Goal: Task Accomplishment & Management: Manage account settings

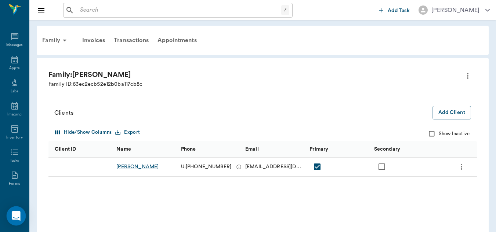
click at [15, 218] on icon "Open Intercom Messenger" at bounding box center [16, 217] width 10 height 10
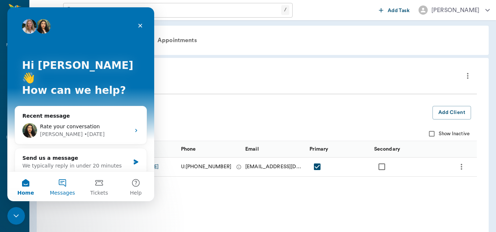
click at [62, 181] on button "Messages" at bounding box center [62, 186] width 37 height 29
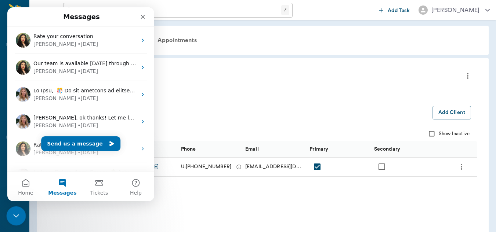
click at [18, 213] on icon "Close Intercom Messenger" at bounding box center [15, 215] width 9 height 9
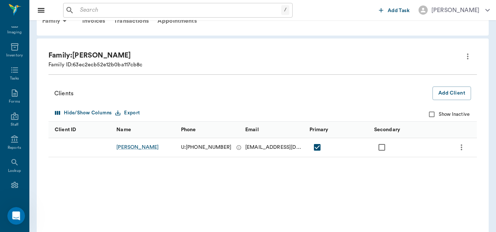
scroll to position [98, 0]
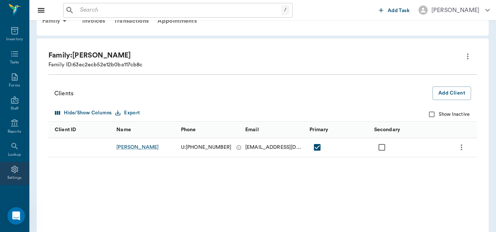
click at [10, 171] on icon at bounding box center [14, 169] width 9 height 9
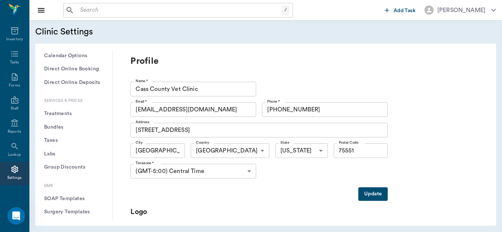
scroll to position [221, 0]
click at [75, 111] on button "Treatments" at bounding box center [73, 112] width 65 height 14
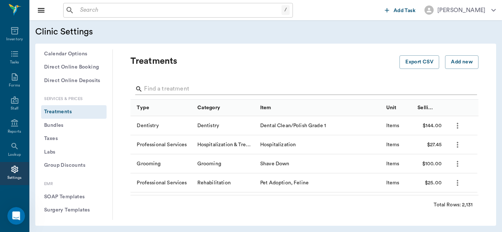
click at [160, 88] on input "Search" at bounding box center [305, 89] width 322 height 12
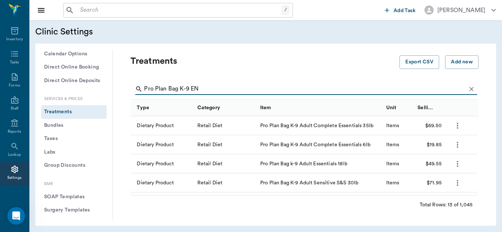
type input "Pro Plan Bag K-9 EN"
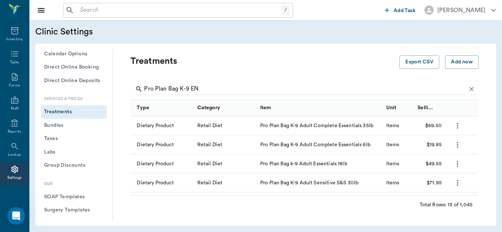
click at [458, 128] on icon "more" at bounding box center [456, 126] width 1 height 6
click at [447, 145] on p "Edit Treatment" at bounding box center [438, 145] width 40 height 9
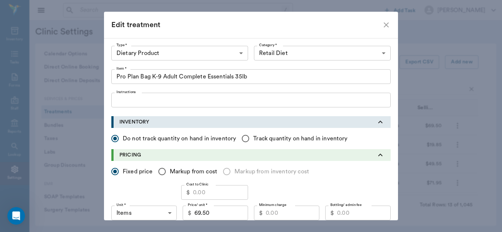
click at [200, 194] on input "Cost to Clinic" at bounding box center [220, 192] width 55 height 15
type input "61.61"
click at [161, 171] on input "Markup from cost" at bounding box center [161, 171] width 15 height 15
radio input "true"
click at [214, 217] on input "$61.61" at bounding box center [214, 213] width 65 height 15
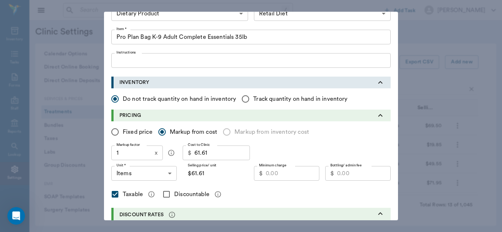
scroll to position [48, 0]
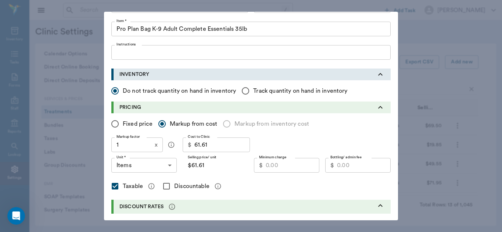
click at [114, 122] on input "Fixed price" at bounding box center [114, 123] width 15 height 15
radio input "true"
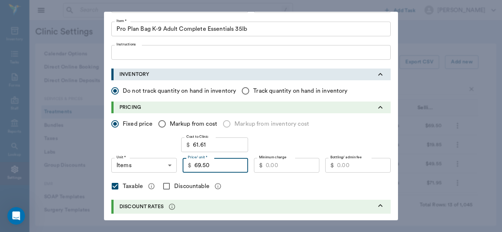
click at [223, 169] on input "69.50" at bounding box center [221, 165] width 54 height 15
type input "78.50"
click at [165, 186] on input "Discountable" at bounding box center [166, 186] width 15 height 15
checkbox input "true"
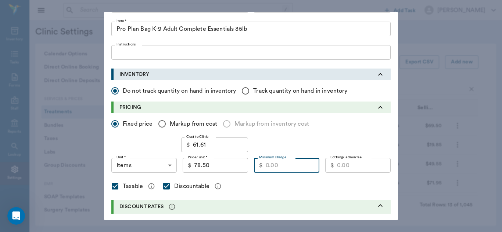
click at [283, 169] on input "Minimum charge" at bounding box center [292, 165] width 54 height 15
type input "68.00"
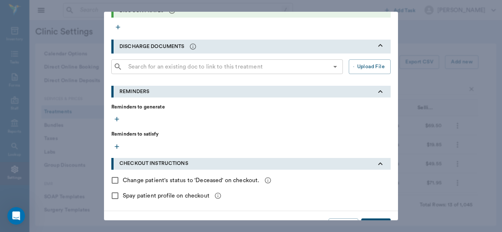
scroll to position [263, 0]
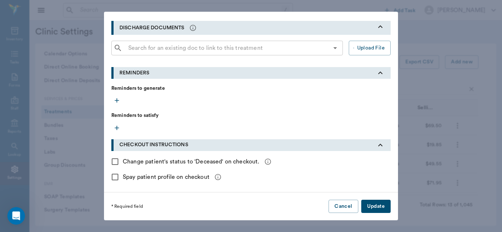
click at [377, 206] on button "Update" at bounding box center [375, 207] width 29 height 14
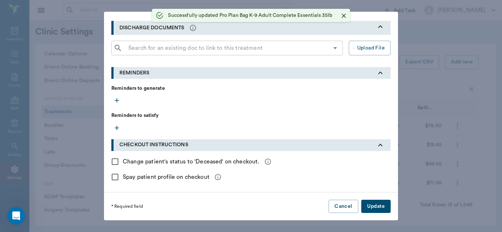
checkbox input "false"
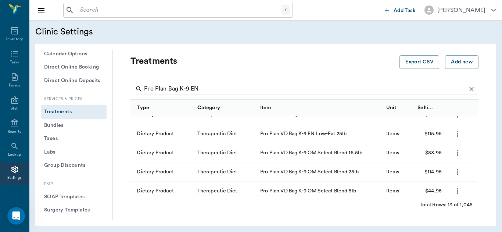
scroll to position [169, 0]
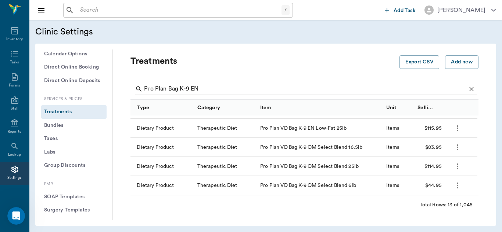
click at [456, 165] on icon "more" at bounding box center [457, 166] width 9 height 9
click at [439, 189] on p "Edit Treatment" at bounding box center [438, 186] width 40 height 9
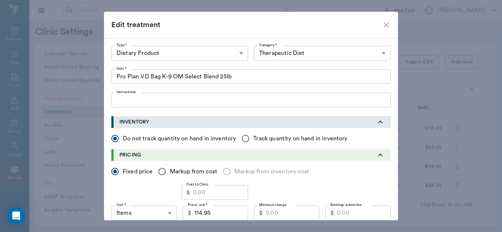
click at [195, 195] on input "Cost to Clinic" at bounding box center [220, 192] width 55 height 15
type input "75.53"
click at [218, 212] on input "114.95" at bounding box center [221, 213] width 54 height 15
type input "116.95"
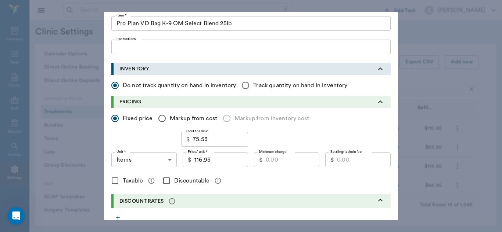
scroll to position [56, 0]
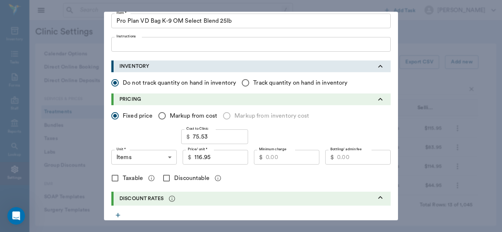
click at [164, 180] on input "Discountable" at bounding box center [166, 178] width 15 height 15
checkbox input "true"
click at [277, 160] on input "Minimum charge" at bounding box center [292, 157] width 54 height 15
type input "1"
type input "90.75"
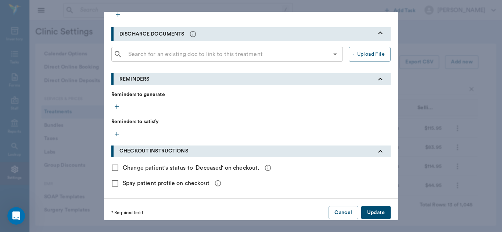
scroll to position [263, 0]
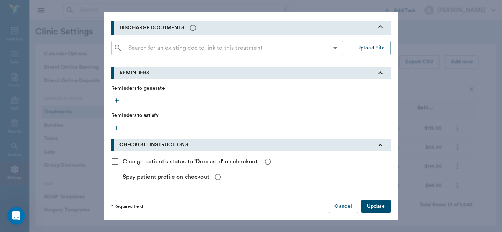
click at [376, 206] on button "Update" at bounding box center [375, 207] width 29 height 14
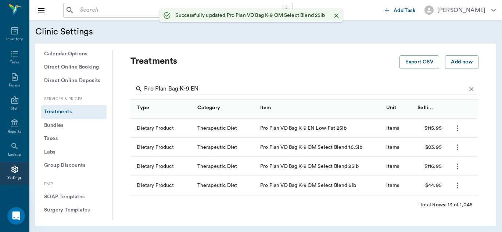
checkbox input "false"
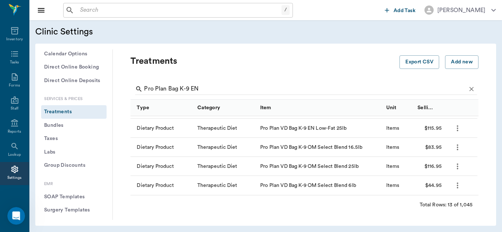
click at [457, 131] on icon "more" at bounding box center [457, 128] width 9 height 9
click at [445, 148] on p "Edit Treatment" at bounding box center [438, 148] width 40 height 9
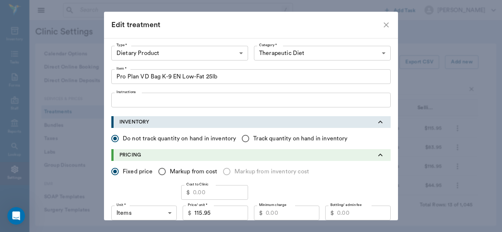
click at [223, 213] on input "115.95" at bounding box center [221, 213] width 54 height 15
type input "119.25"
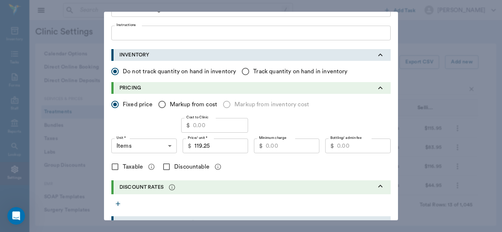
scroll to position [84, 0]
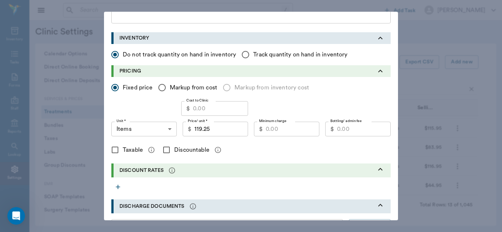
click at [164, 150] on input "Discountable" at bounding box center [166, 149] width 15 height 15
checkbox input "true"
click at [287, 131] on input "Minimum charge" at bounding box center [292, 129] width 54 height 15
type input "1"
type input "96.00"
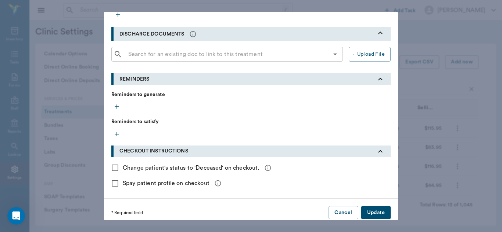
scroll to position [263, 0]
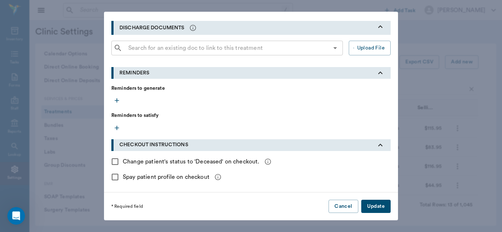
click at [378, 207] on button "Update" at bounding box center [375, 207] width 29 height 14
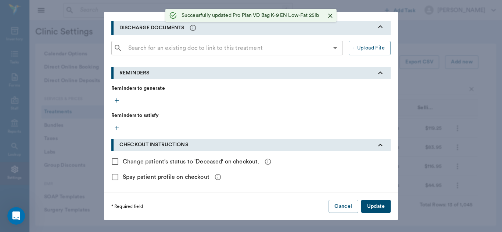
checkbox input "false"
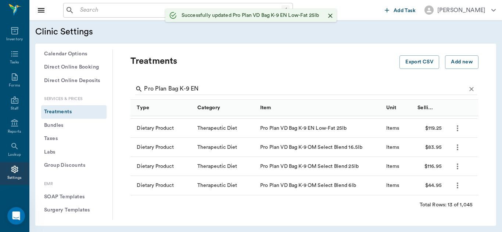
scroll to position [191, 0]
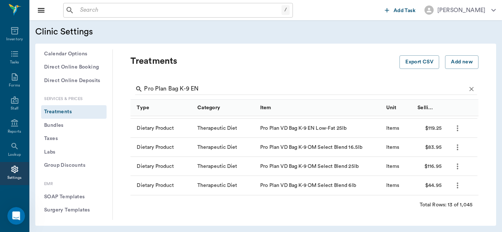
click at [456, 147] on icon "more" at bounding box center [457, 147] width 9 height 9
click at [447, 169] on p "Edit Treatment" at bounding box center [438, 167] width 40 height 9
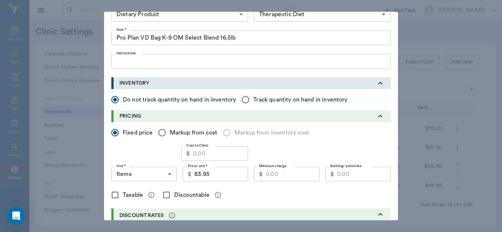
scroll to position [40, 0]
click at [216, 153] on input "Cost to Clinic" at bounding box center [220, 153] width 55 height 15
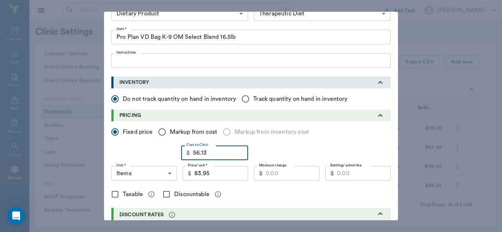
type input "56.13"
click at [217, 171] on input "83.95" at bounding box center [221, 173] width 54 height 15
type input "87.95"
click at [286, 170] on input "Minimum charge" at bounding box center [292, 173] width 54 height 15
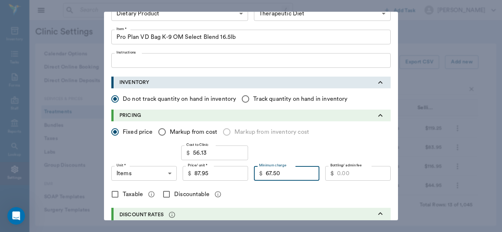
type input "67.50"
click at [163, 193] on input "Discountable" at bounding box center [166, 194] width 15 height 15
checkbox input "true"
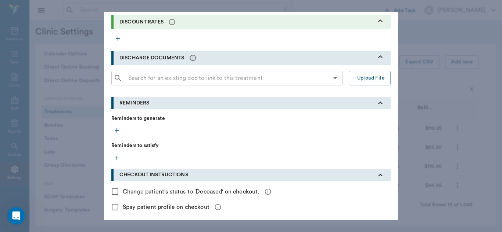
scroll to position [263, 0]
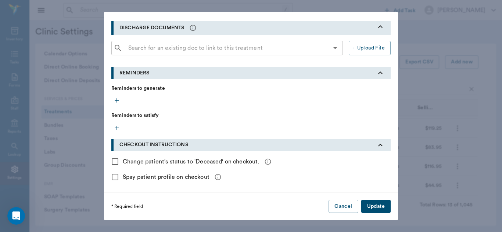
click at [369, 205] on button "Update" at bounding box center [375, 207] width 29 height 14
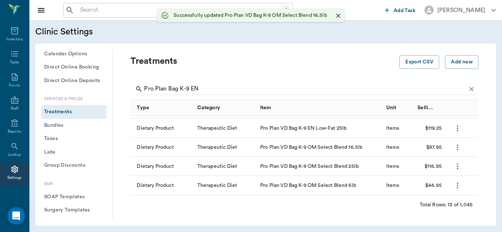
checkbox input "false"
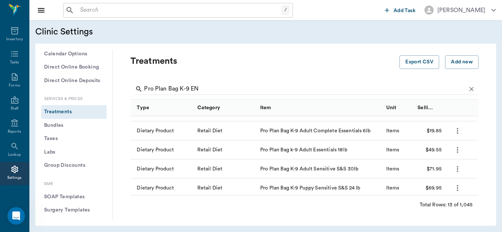
scroll to position [0, 0]
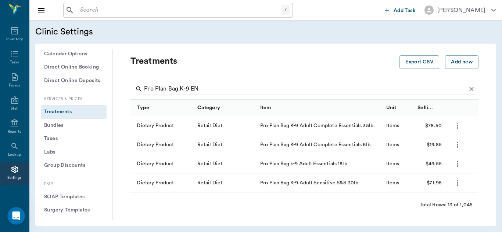
click at [457, 143] on icon "more" at bounding box center [456, 145] width 1 height 6
click at [440, 165] on p "Edit Treatment" at bounding box center [438, 164] width 40 height 9
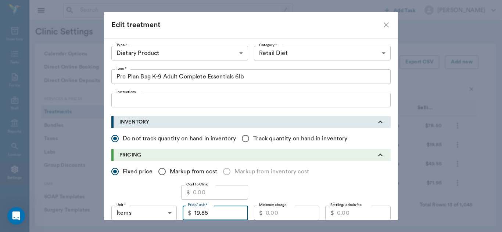
click at [209, 216] on input "19.85" at bounding box center [221, 213] width 54 height 15
type input "23.85"
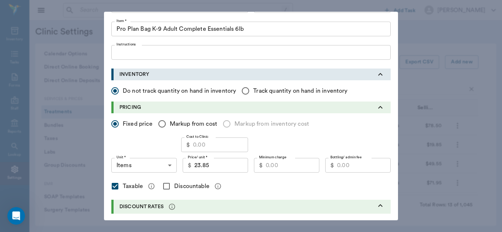
scroll to position [59, 0]
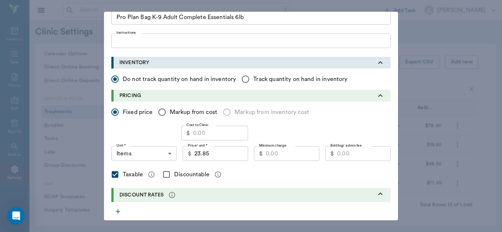
click at [165, 174] on input "Discountable" at bounding box center [166, 174] width 15 height 15
checkbox input "true"
click at [300, 154] on input "Minimum charge" at bounding box center [292, 154] width 54 height 15
type input "19.00"
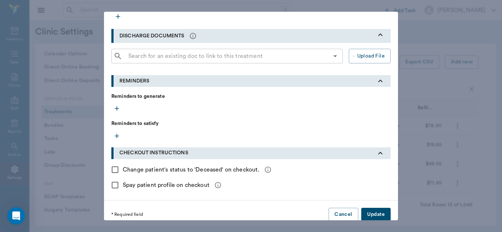
scroll to position [263, 0]
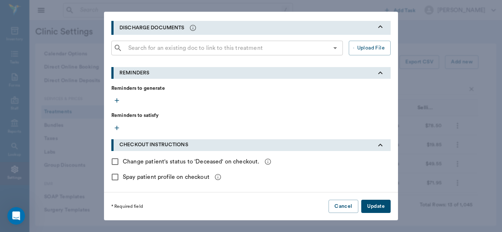
click at [379, 204] on button "Update" at bounding box center [375, 207] width 29 height 14
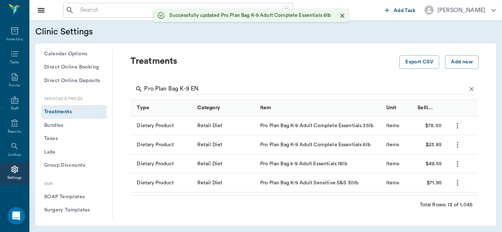
checkbox input "false"
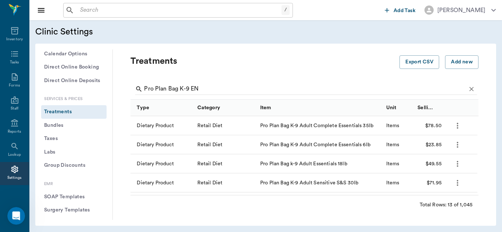
click at [455, 165] on icon "more" at bounding box center [457, 164] width 9 height 9
click at [441, 183] on p "Edit Treatment" at bounding box center [438, 184] width 40 height 9
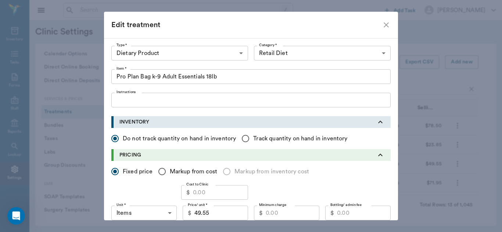
click at [217, 216] on input "49.55" at bounding box center [221, 213] width 54 height 15
type input "53.60"
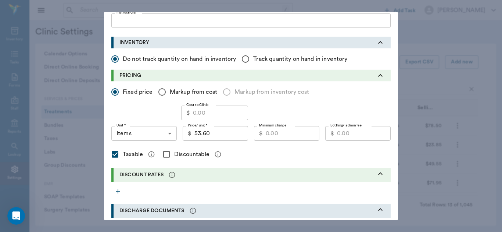
scroll to position [88, 0]
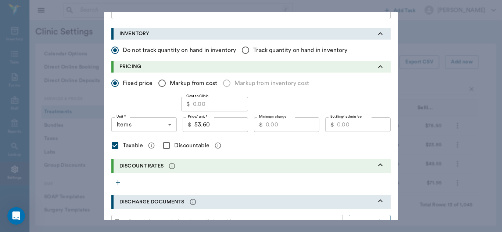
click at [166, 146] on input "Discountable" at bounding box center [166, 145] width 15 height 15
checkbox input "true"
click at [275, 127] on input "Minimum charge" at bounding box center [292, 125] width 54 height 15
type input "48.00"
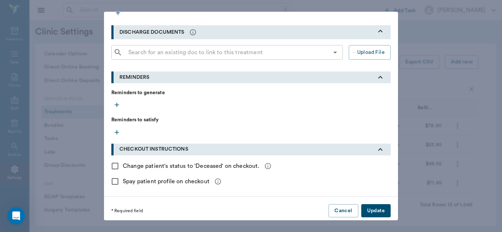
scroll to position [263, 0]
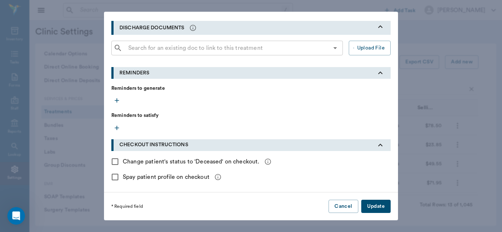
click at [370, 211] on button "Update" at bounding box center [375, 207] width 29 height 14
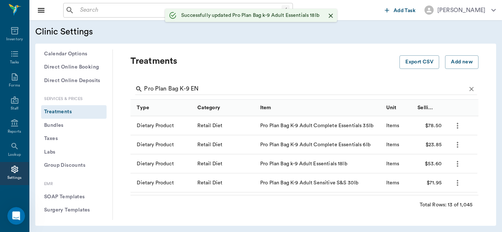
checkbox input "false"
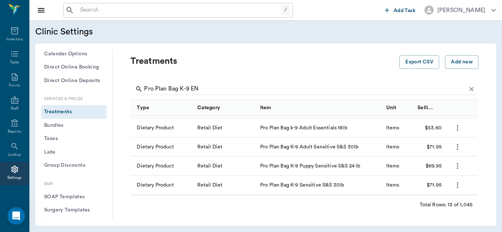
scroll to position [48, 0]
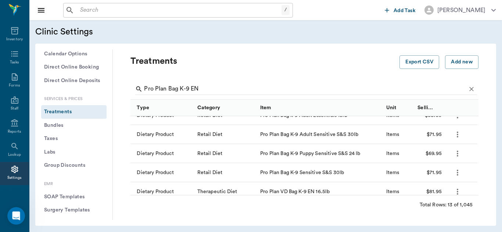
click at [458, 135] on icon "more" at bounding box center [457, 134] width 9 height 9
click at [437, 155] on p "Edit Treatment" at bounding box center [438, 154] width 40 height 9
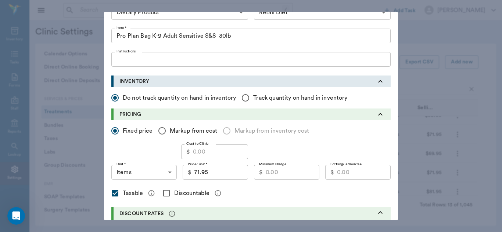
scroll to position [50, 0]
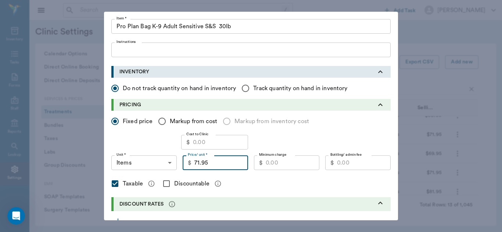
click at [214, 161] on input "71.95" at bounding box center [221, 163] width 54 height 15
type input "82.95"
click at [284, 162] on input "Minimum charge" at bounding box center [292, 163] width 54 height 15
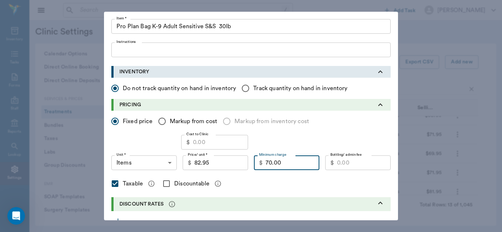
type input "70.00"
click at [163, 185] on input "Discountable" at bounding box center [166, 183] width 15 height 15
checkbox input "true"
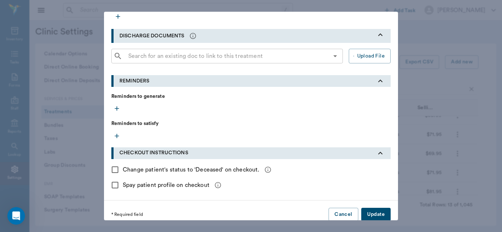
scroll to position [263, 0]
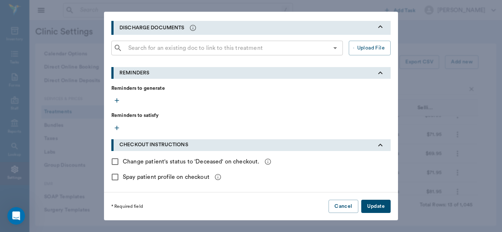
click at [374, 207] on button "Update" at bounding box center [375, 207] width 29 height 14
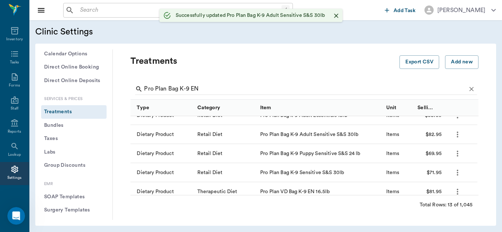
checkbox input "false"
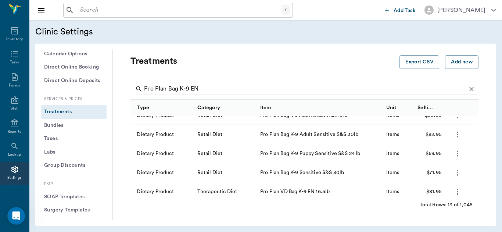
click at [456, 153] on icon "more" at bounding box center [456, 154] width 1 height 6
click at [439, 175] on p "Edit Treatment" at bounding box center [438, 173] width 40 height 9
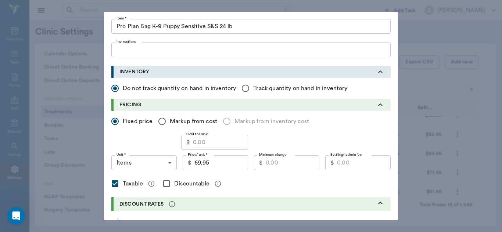
scroll to position [52, 0]
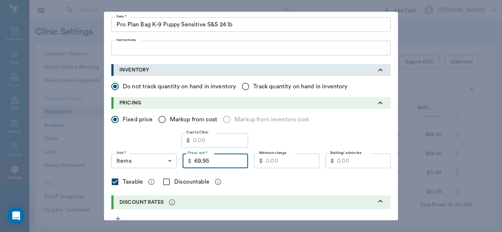
click at [212, 163] on input "69.95" at bounding box center [221, 161] width 54 height 15
type input "78.00"
click at [165, 181] on input "Discountable" at bounding box center [166, 181] width 15 height 15
checkbox input "true"
click at [282, 163] on input "Minimum charge" at bounding box center [292, 161] width 54 height 15
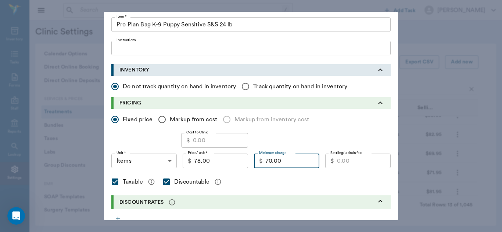
type input "70.00"
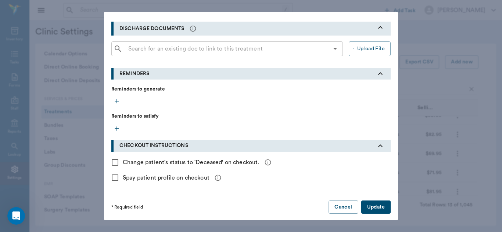
scroll to position [263, 0]
click at [379, 211] on button "Update" at bounding box center [375, 207] width 29 height 14
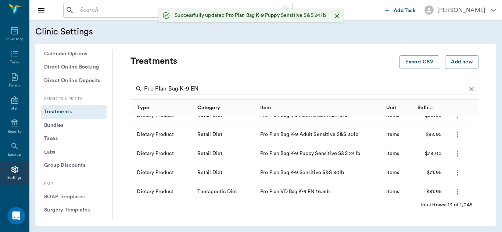
scroll to position [0, 0]
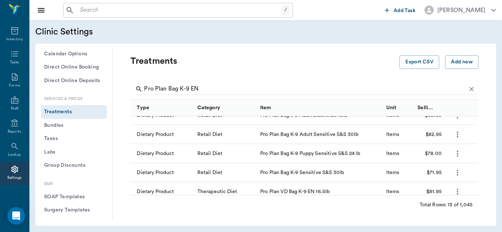
click at [456, 176] on icon "more" at bounding box center [457, 173] width 9 height 9
click at [434, 192] on p "Edit Treatment" at bounding box center [438, 192] width 40 height 9
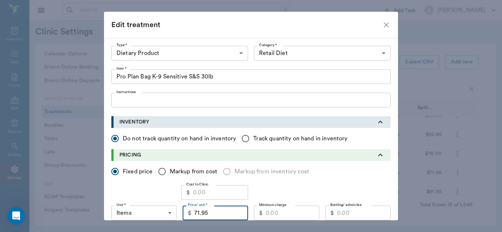
click at [217, 212] on input "71.95" at bounding box center [221, 213] width 54 height 15
type input "82.95"
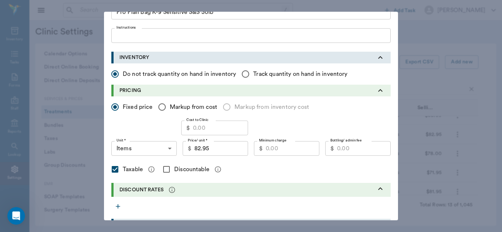
scroll to position [66, 0]
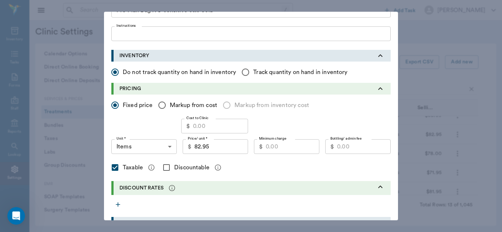
click at [163, 167] on input "Discountable" at bounding box center [166, 167] width 15 height 15
checkbox input "true"
click at [275, 149] on input "Minimum charge" at bounding box center [292, 147] width 54 height 15
type input "70.00"
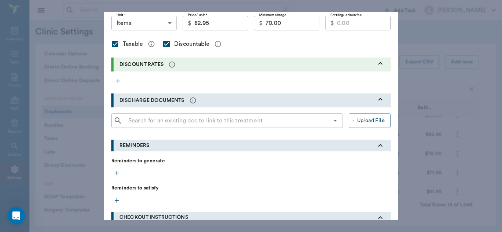
scroll to position [263, 0]
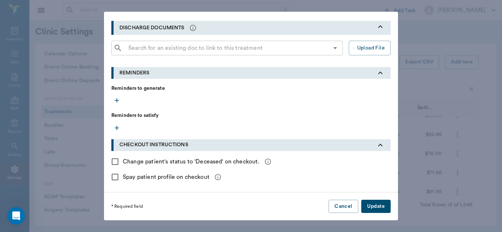
click at [379, 207] on button "Update" at bounding box center [375, 207] width 29 height 14
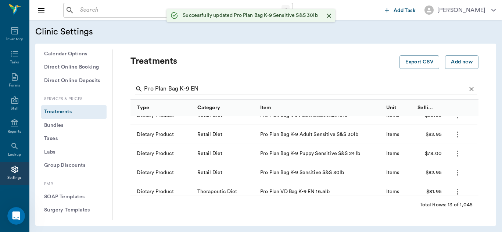
checkbox input "false"
click at [457, 136] on icon "more" at bounding box center [456, 135] width 1 height 6
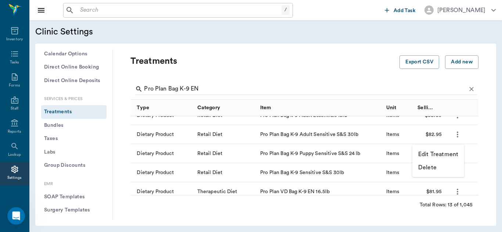
click at [444, 157] on p "Edit Treatment" at bounding box center [438, 154] width 40 height 9
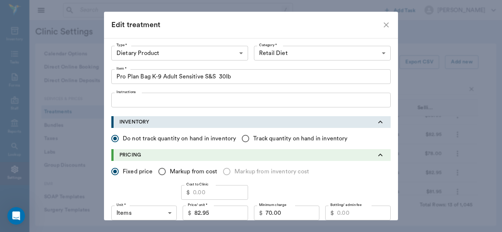
click at [384, 26] on icon "close" at bounding box center [386, 25] width 9 height 9
checkbox input "false"
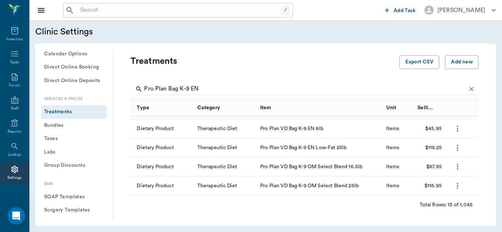
scroll to position [169, 0]
click at [459, 186] on icon "more" at bounding box center [457, 185] width 9 height 9
click at [437, 206] on p "Edit Treatment" at bounding box center [438, 205] width 40 height 9
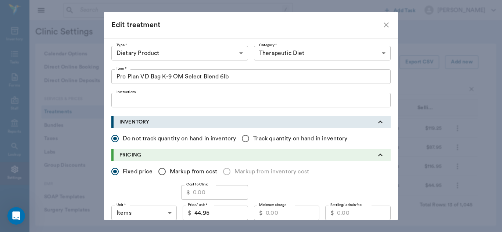
click at [222, 214] on input "44.95" at bounding box center [221, 213] width 54 height 15
type input "48.99"
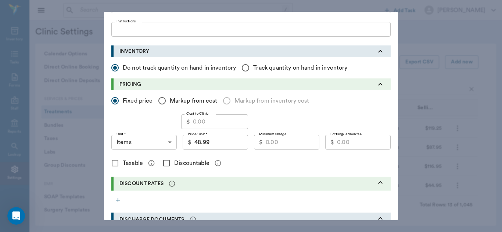
scroll to position [80, 0]
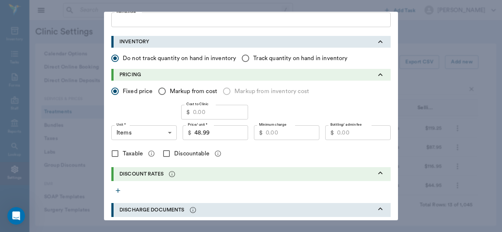
click at [166, 155] on input "Discountable" at bounding box center [166, 153] width 15 height 15
checkbox input "true"
click at [274, 135] on input "Minimum charge" at bounding box center [292, 133] width 54 height 15
type input "41.00"
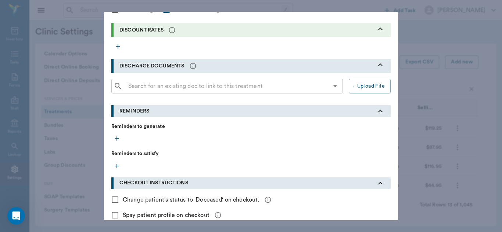
scroll to position [263, 0]
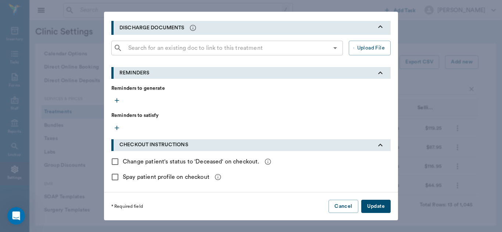
click at [374, 206] on button "Update" at bounding box center [375, 207] width 29 height 14
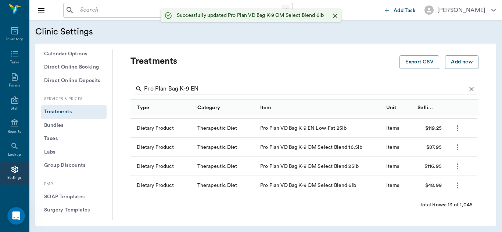
checkbox input "false"
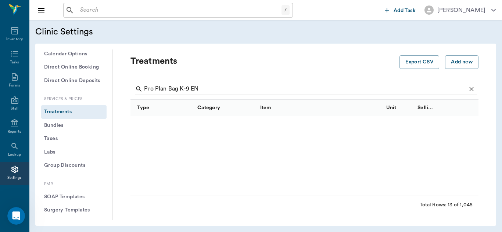
scroll to position [0, 0]
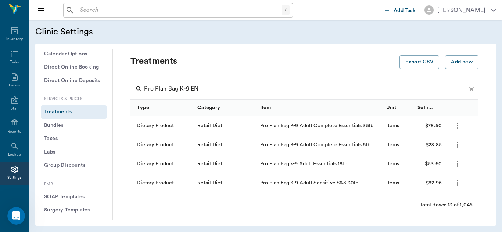
click at [219, 87] on input "Pro Plan Bag K-9 EN" at bounding box center [305, 89] width 322 height 12
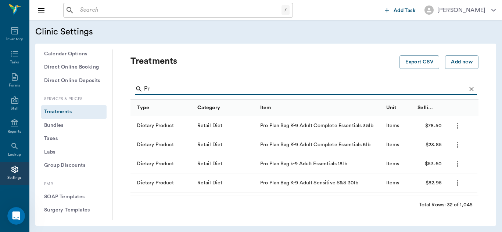
type input "P"
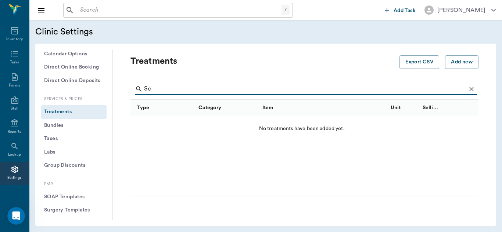
type input "S"
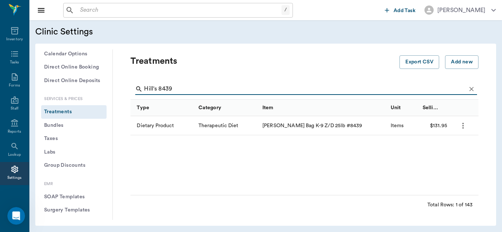
click at [201, 86] on input "Hill's 8439" at bounding box center [305, 89] width 322 height 12
type input "Hill's 10044"
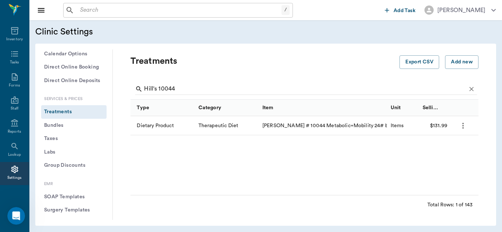
click at [462, 125] on icon "more" at bounding box center [462, 126] width 1 height 6
click at [439, 144] on p "Edit Treatment" at bounding box center [443, 145] width 40 height 9
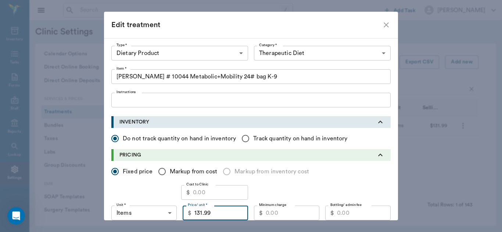
click at [220, 213] on input "131.99" at bounding box center [221, 213] width 54 height 15
type input "131.90"
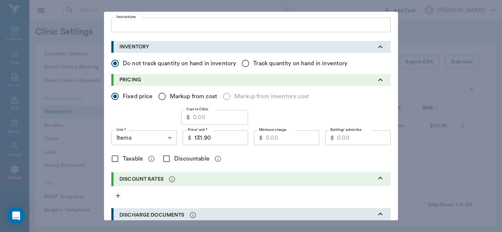
scroll to position [80, 0]
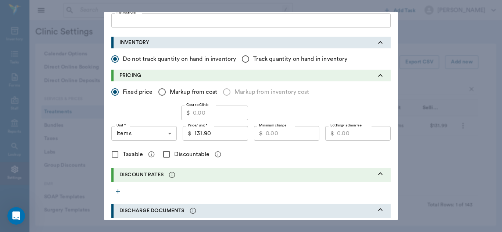
click at [165, 155] on input "Discountable" at bounding box center [166, 154] width 15 height 15
checkbox input "true"
click at [286, 134] on input "Minimum charge" at bounding box center [292, 133] width 54 height 15
type input "102.00"
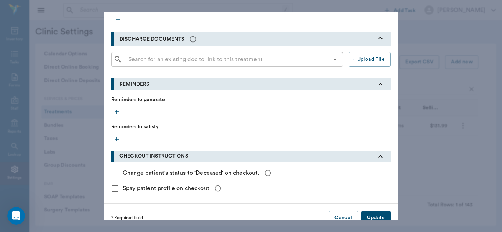
scroll to position [263, 0]
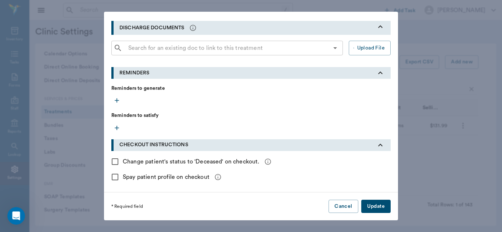
click at [379, 204] on button "Update" at bounding box center [375, 207] width 29 height 14
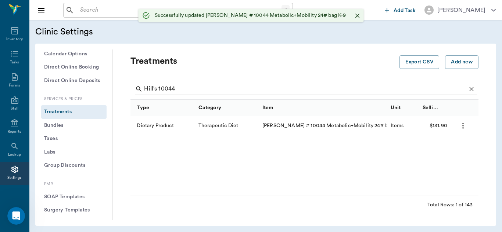
checkbox input "false"
click at [191, 88] on input "Hill's 10044" at bounding box center [305, 89] width 322 height 12
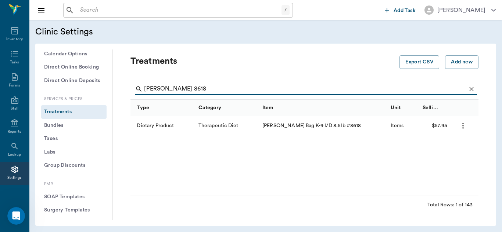
type input "[PERSON_NAME] 8618"
click at [464, 126] on icon "more" at bounding box center [462, 126] width 9 height 9
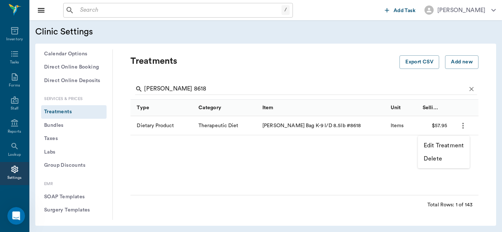
click at [448, 144] on p "Edit Treatment" at bounding box center [443, 145] width 40 height 9
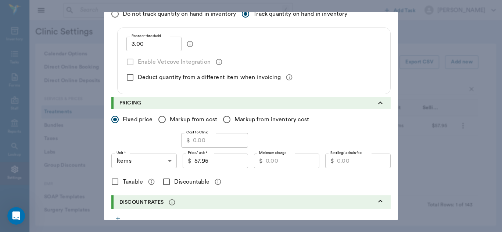
scroll to position [130, 0]
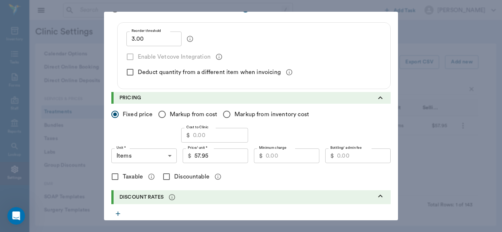
click at [290, 155] on input "Minimum charge" at bounding box center [292, 156] width 54 height 15
type input "45.00"
click at [165, 176] on input "Discountable" at bounding box center [166, 176] width 15 height 15
checkbox input "true"
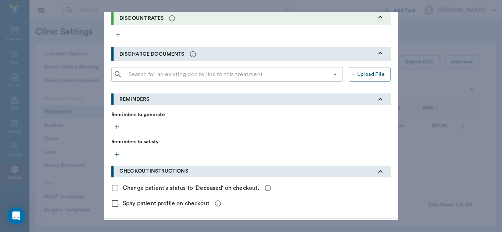
scroll to position [336, 0]
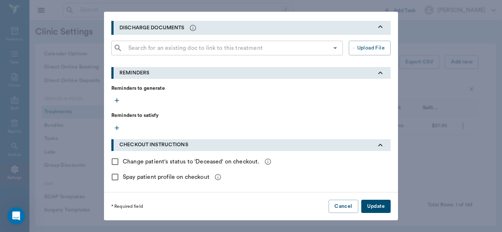
click at [377, 205] on button "Update" at bounding box center [375, 207] width 29 height 14
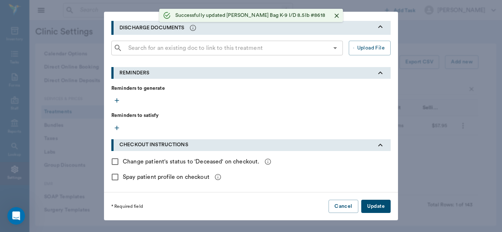
radio input "true"
checkbox input "false"
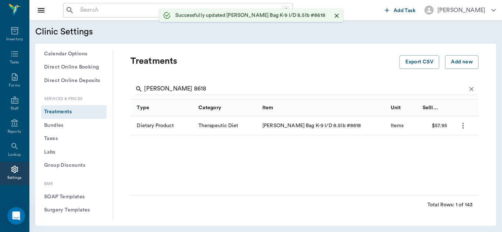
scroll to position [191, 0]
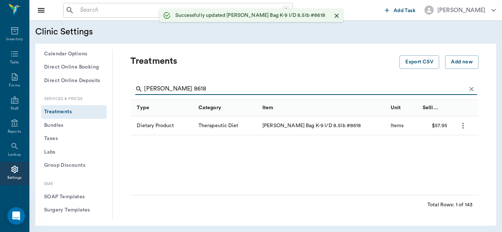
click at [189, 85] on input "[PERSON_NAME] 8618" at bounding box center [305, 89] width 322 height 12
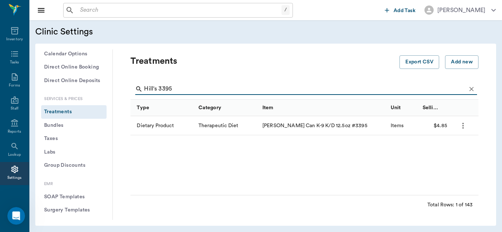
type input "Hill's 3395"
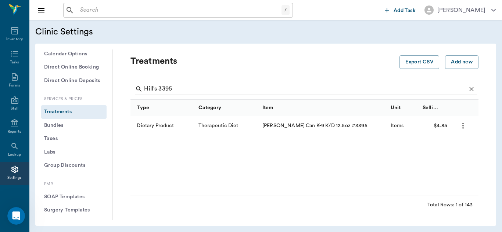
click at [461, 126] on icon "more" at bounding box center [462, 126] width 9 height 9
click at [448, 145] on p "Edit Treatment" at bounding box center [443, 145] width 40 height 9
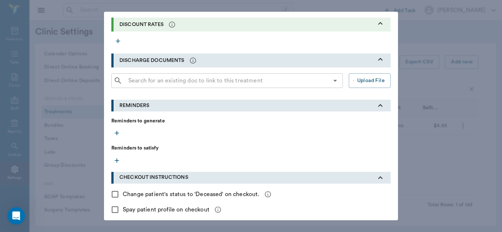
scroll to position [312, 0]
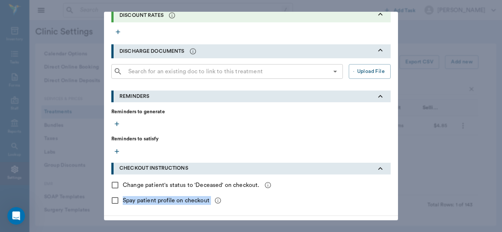
drag, startPoint x: 403, startPoint y: 178, endPoint x: 404, endPoint y: 202, distance: 23.9
click at [404, 202] on div "Edit treatment Type * Dietary Product 5200 Type * Category * Therapeutic Diet 5…" at bounding box center [251, 116] width 502 height 232
radio input "true"
checkbox input "false"
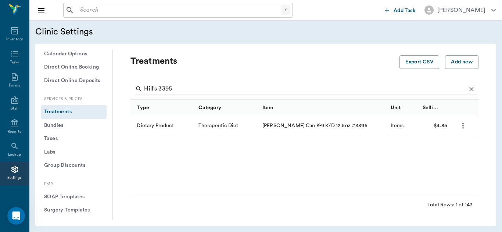
scroll to position [191, 0]
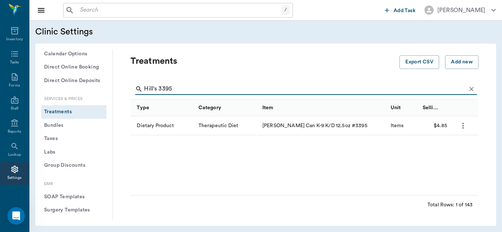
click at [196, 90] on input "Hill's 3395" at bounding box center [305, 89] width 322 height 12
type input "[PERSON_NAME] 603768"
click at [462, 127] on icon "more" at bounding box center [462, 126] width 9 height 9
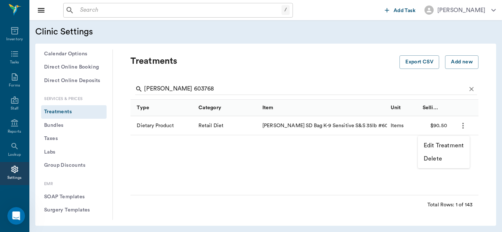
click at [447, 147] on p "Edit Treatment" at bounding box center [443, 145] width 40 height 9
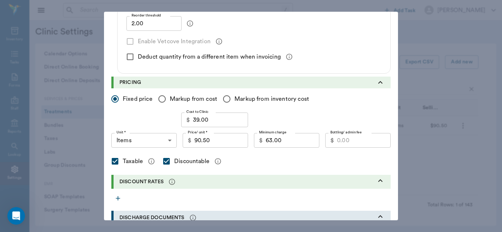
scroll to position [149, 0]
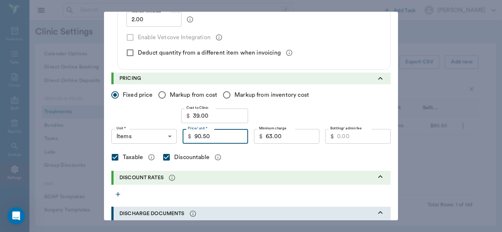
click at [214, 139] on input "90.50" at bounding box center [221, 136] width 54 height 15
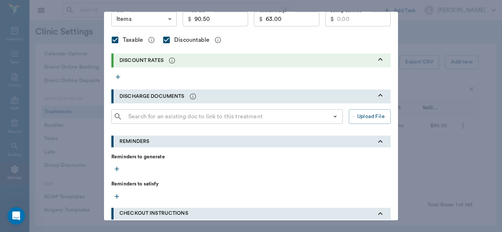
scroll to position [336, 0]
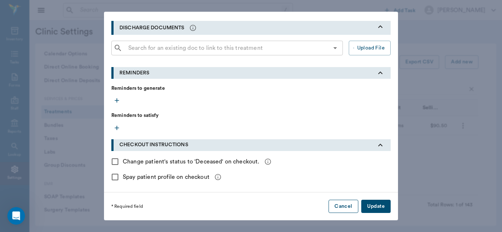
click at [340, 204] on button "Cancel" at bounding box center [342, 207] width 29 height 14
radio input "true"
checkbox input "false"
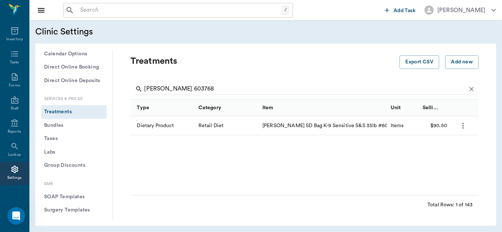
scroll to position [191, 0]
click at [196, 87] on input "[PERSON_NAME] 603768" at bounding box center [305, 89] width 322 height 12
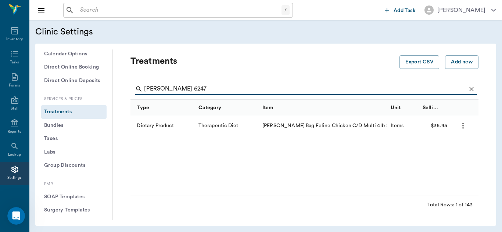
type input "[PERSON_NAME] 6247"
click at [464, 126] on icon "more" at bounding box center [462, 126] width 9 height 9
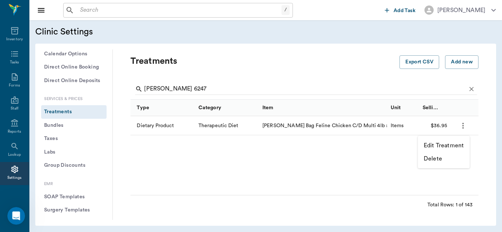
click at [444, 144] on p "Edit Treatment" at bounding box center [443, 145] width 40 height 9
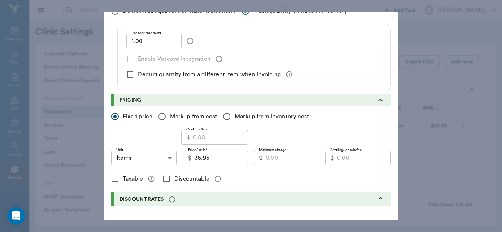
scroll to position [129, 0]
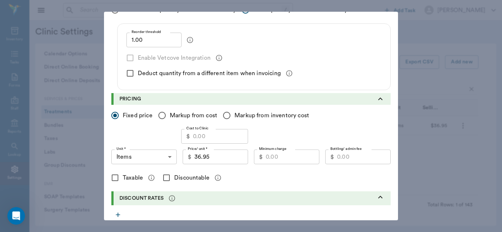
click at [164, 177] on input "Discountable" at bounding box center [166, 177] width 15 height 15
checkbox input "true"
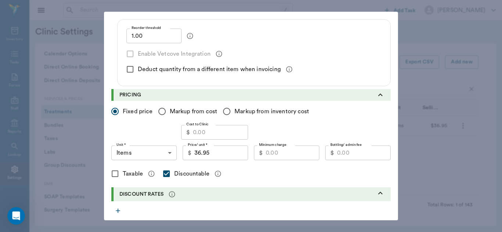
scroll to position [135, 0]
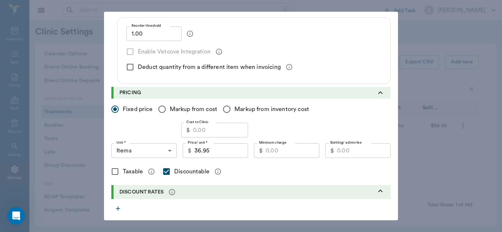
click at [284, 153] on input "Minimum charge" at bounding box center [292, 151] width 54 height 15
type input "6"
type input "30.00"
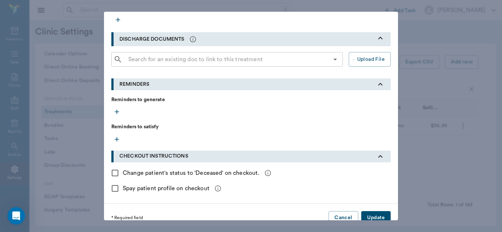
scroll to position [336, 0]
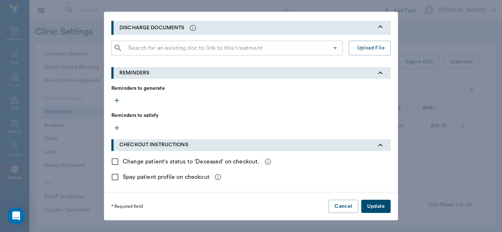
click at [377, 204] on button "Update" at bounding box center [375, 207] width 29 height 14
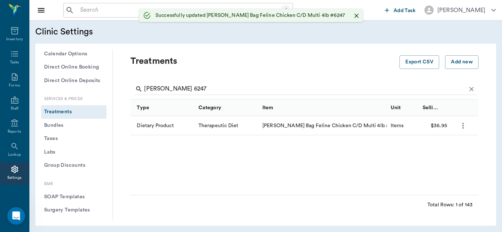
radio input "true"
checkbox input "false"
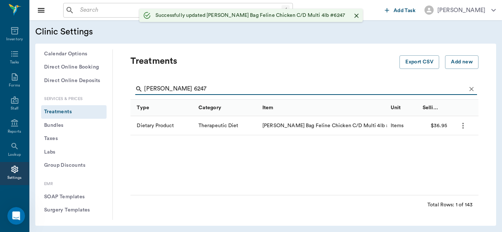
click at [196, 90] on input "[PERSON_NAME] 6247" at bounding box center [305, 89] width 322 height 12
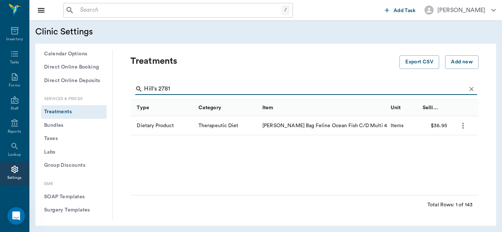
type input "Hill's 2781"
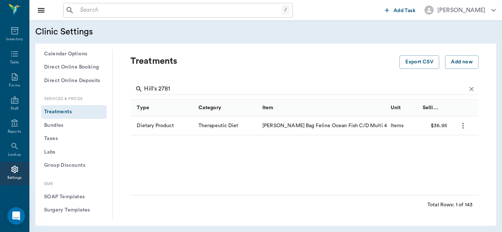
click at [463, 127] on icon "more" at bounding box center [462, 126] width 9 height 9
click at [453, 145] on p "Edit Treatment" at bounding box center [443, 145] width 40 height 9
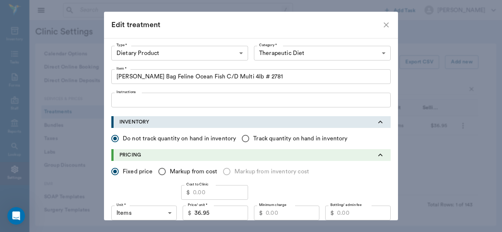
click at [279, 216] on input "Minimum charge" at bounding box center [292, 213] width 54 height 15
type input "1"
type input "29.50"
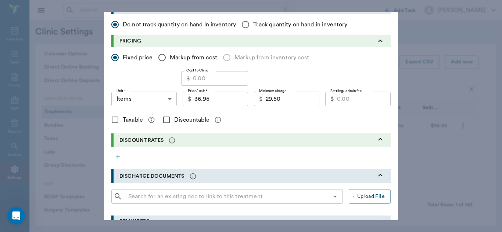
scroll to position [115, 0]
click at [166, 119] on input "Discountable" at bounding box center [166, 119] width 15 height 15
checkbox input "true"
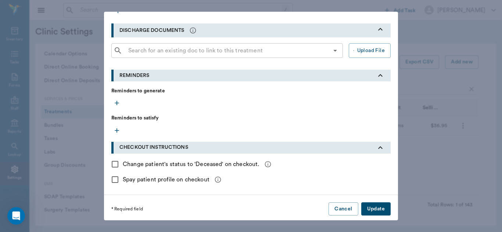
scroll to position [263, 0]
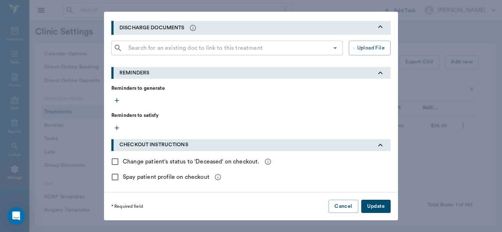
click at [384, 205] on button "Update" at bounding box center [375, 207] width 29 height 14
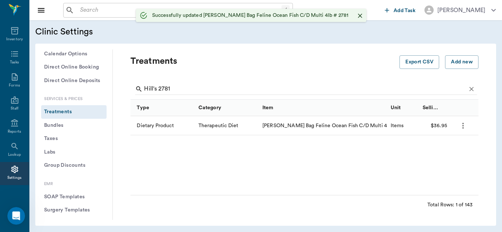
checkbox input "false"
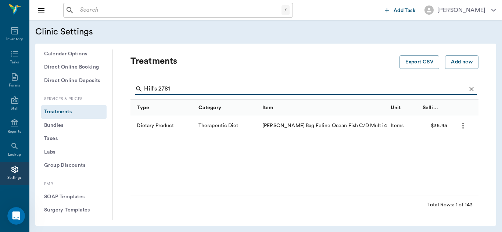
click at [176, 91] on input "Hill's 2781" at bounding box center [305, 89] width 322 height 12
type input "Hill's 603935"
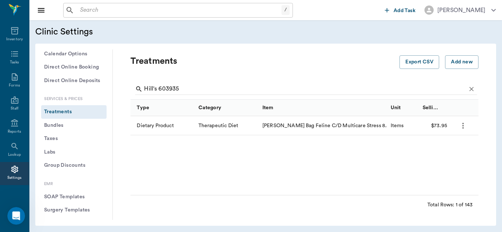
click at [463, 127] on icon "more" at bounding box center [462, 126] width 9 height 9
click at [451, 147] on p "Edit Treatment" at bounding box center [443, 145] width 40 height 9
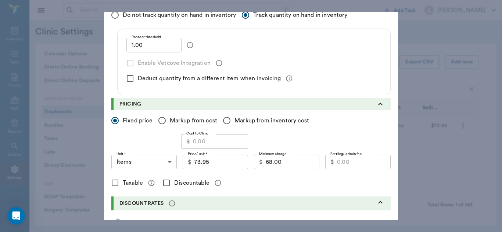
scroll to position [130, 0]
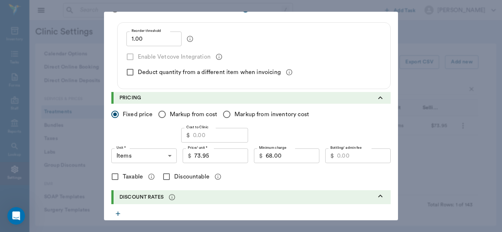
click at [165, 178] on input "Discountable" at bounding box center [166, 176] width 15 height 15
checkbox input "true"
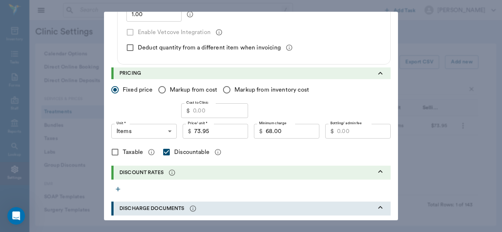
scroll to position [156, 0]
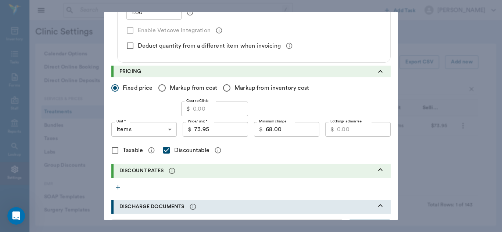
click at [293, 130] on input "68.00" at bounding box center [292, 129] width 54 height 15
type input "62.00"
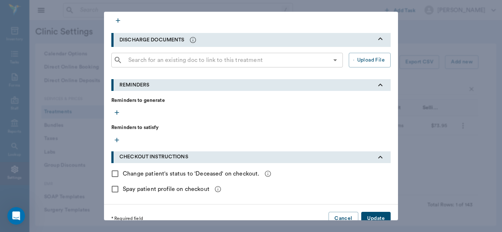
scroll to position [328, 0]
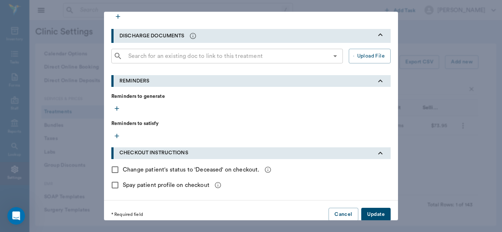
click at [376, 212] on button "Update" at bounding box center [375, 215] width 29 height 14
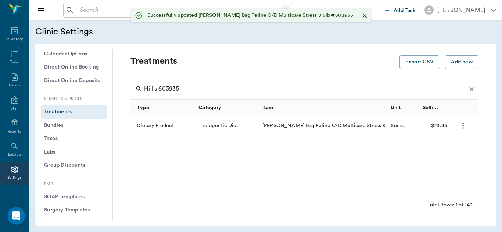
radio input "true"
checkbox input "false"
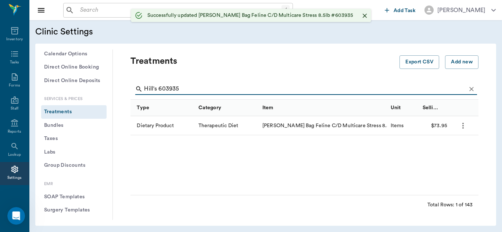
click at [186, 87] on input "Hill's 603935" at bounding box center [305, 89] width 322 height 12
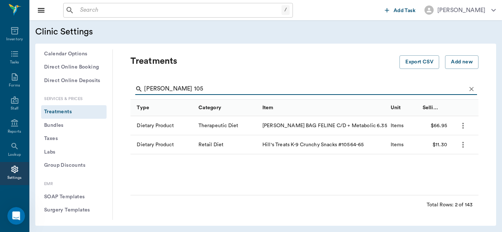
type input "[PERSON_NAME] 105"
click at [463, 142] on icon "more" at bounding box center [462, 145] width 1 height 6
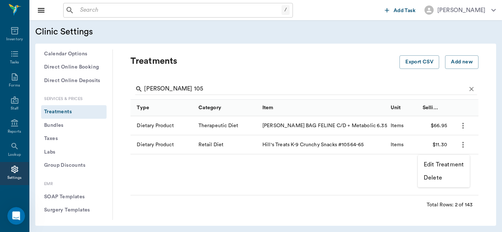
click at [441, 165] on p "Edit Treatment" at bounding box center [443, 164] width 40 height 9
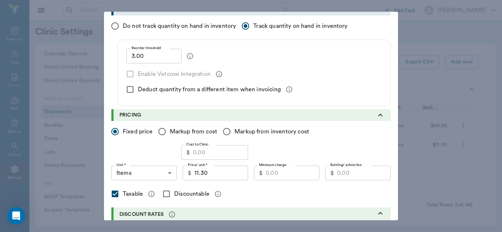
scroll to position [113, 0]
click at [216, 176] on input "11.30" at bounding box center [221, 172] width 54 height 15
click at [281, 171] on input "Minimum charge" at bounding box center [292, 172] width 54 height 15
type input "7"
type input "8.50"
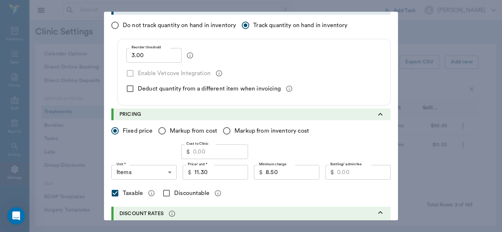
click at [165, 194] on input "Discountable" at bounding box center [166, 193] width 15 height 15
checkbox input "true"
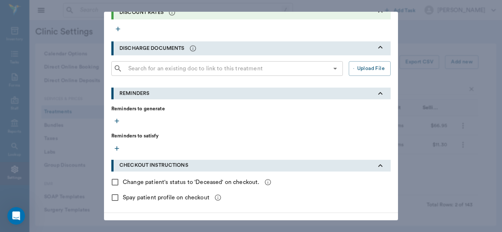
scroll to position [336, 0]
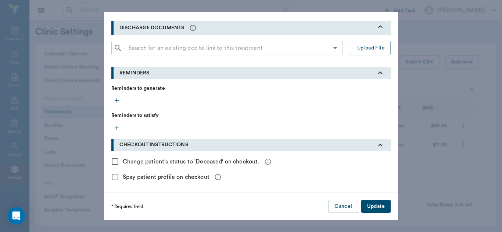
click at [371, 209] on button "Update" at bounding box center [375, 207] width 29 height 14
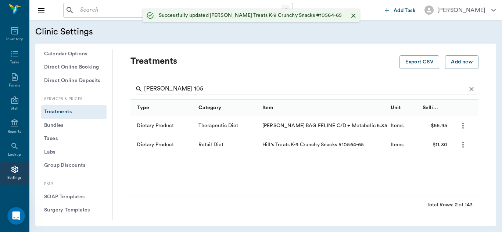
radio input "true"
checkbox input "false"
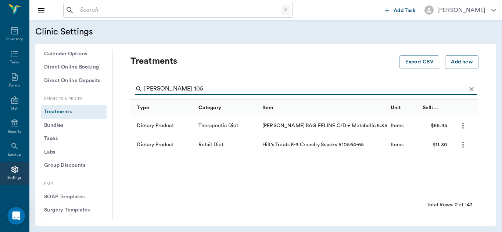
click at [180, 89] on input "[PERSON_NAME] 105" at bounding box center [305, 89] width 322 height 12
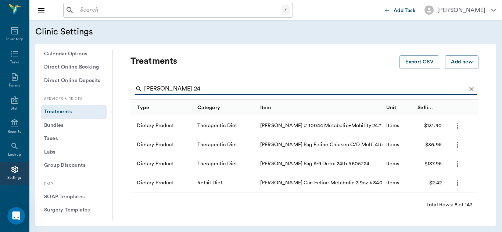
type input "[PERSON_NAME] 24"
click at [460, 61] on button "Add new" at bounding box center [461, 62] width 33 height 14
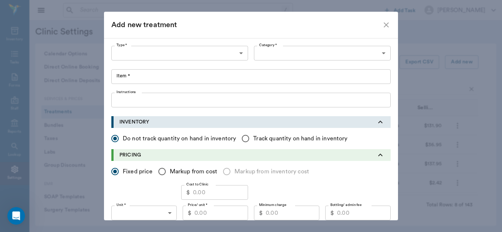
click at [237, 52] on body "/ ​ Add Task [PERSON_NAME] Nectar Messages Appts Labs Imaging Inventory Tasks F…" at bounding box center [251, 116] width 502 height 232
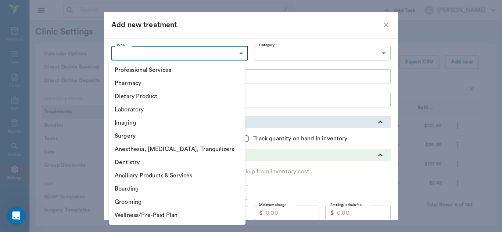
click at [171, 99] on li "Dietary Product" at bounding box center [177, 96] width 137 height 13
type input "5200"
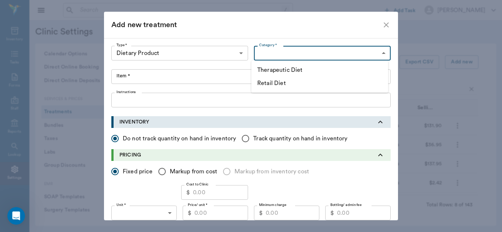
click at [382, 55] on body "/ ​ Add Task [PERSON_NAME] Nectar Messages Appts Labs Imaging Inventory Tasks F…" at bounding box center [251, 116] width 502 height 232
click at [290, 82] on li "Retail Diet" at bounding box center [319, 83] width 137 height 13
type input "5202"
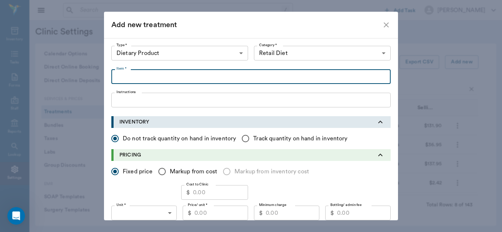
click at [120, 79] on input "Item *" at bounding box center [250, 76] width 279 height 15
paste input "Hill's Grain Free Soft-Baked Naturals Dog Treats, withwith Duck & Pumpkin, 8 oz…"
click at [269, 76] on input "Hill's Grain Free Soft-Baked Naturals Dog Treats, withwith Duck & Pumpkin, 8 oz…" at bounding box center [250, 76] width 279 height 15
click at [294, 76] on input "Hill's Grain Free Soft-Baked Naturals Dog Treats, Duck & Pumpkin, 8 oz bag" at bounding box center [250, 76] width 279 height 15
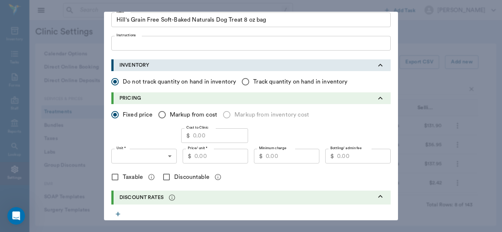
scroll to position [59, 0]
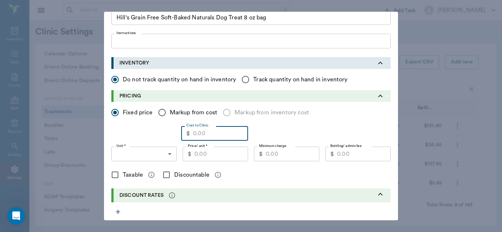
click at [204, 139] on input "Cost to Clinic" at bounding box center [220, 133] width 55 height 15
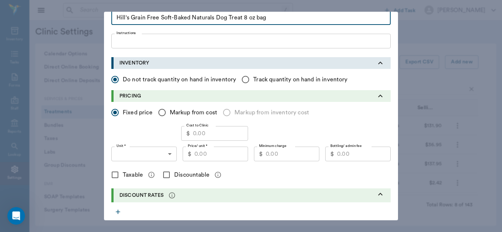
click at [282, 19] on input "Hill's Grain Free Soft-Baked Naturals Dog Treat 8 oz bag" at bounding box center [250, 17] width 279 height 15
click at [129, 17] on input "Hill's Grain Free Soft-Baked Naturals Dog Treat 8 oz bag #2450" at bounding box center [250, 17] width 279 height 15
type input "Hill's K-9 Grain Free Soft-Baked Naturals Dog Treat 8 oz bag #2450"
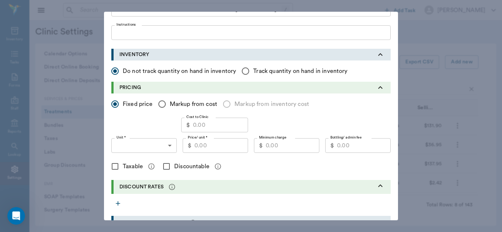
scroll to position [68, 0]
click at [223, 148] on input "Price/ unit *" at bounding box center [221, 145] width 54 height 15
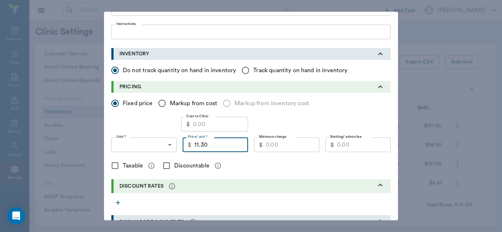
type input "11.30"
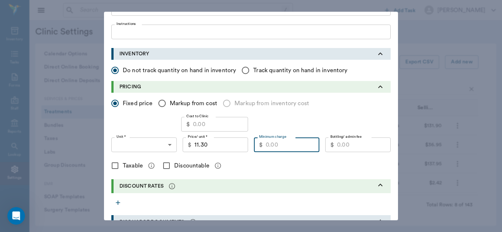
click at [275, 145] on input "Minimum charge" at bounding box center [292, 145] width 54 height 15
type input "8.50"
click at [163, 165] on input "Discountable" at bounding box center [166, 165] width 15 height 15
checkbox input "true"
click at [109, 166] on input "Taxable" at bounding box center [114, 165] width 15 height 15
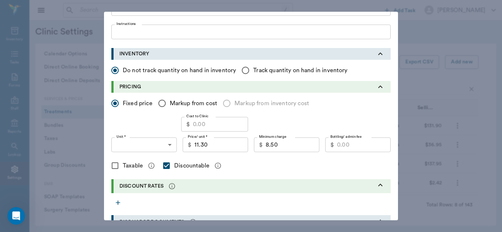
checkbox input "true"
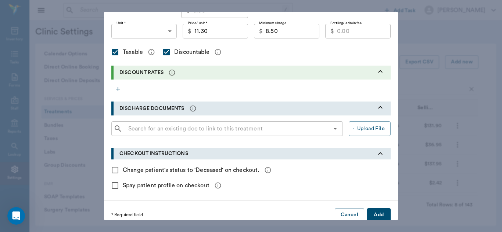
scroll to position [191, 0]
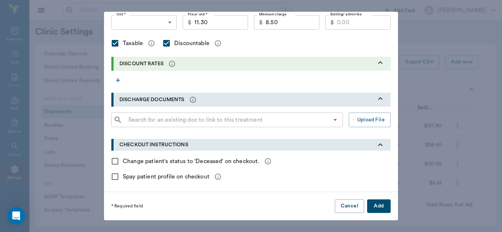
click at [378, 210] on button "Add" at bounding box center [379, 207] width 24 height 14
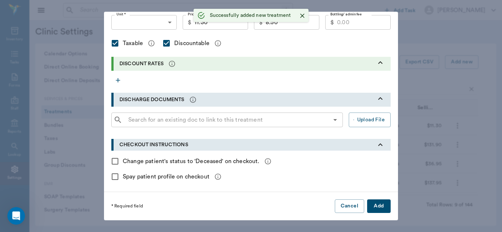
checkbox input "false"
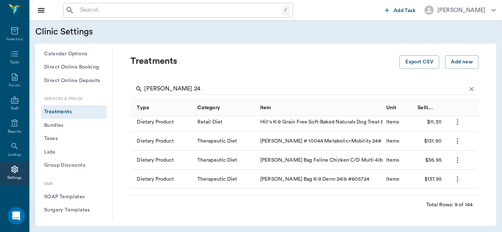
scroll to position [0, 0]
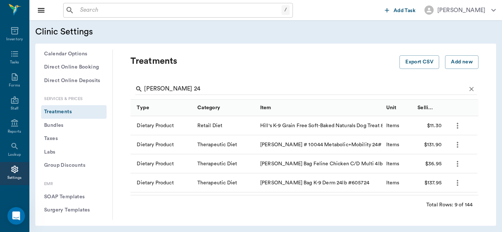
click at [457, 124] on icon "more" at bounding box center [457, 126] width 9 height 9
click at [457, 124] on div at bounding box center [251, 116] width 502 height 232
click at [457, 128] on icon "more" at bounding box center [456, 126] width 1 height 6
click at [435, 145] on p "Edit Treatment" at bounding box center [438, 145] width 40 height 9
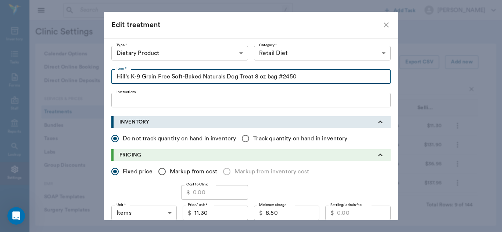
click at [127, 76] on input "Hill's K-9 Grain Free Soft-Baked Naturals Dog Treat 8 oz bag #2450" at bounding box center [250, 76] width 279 height 15
type input "Hill's SD K-9 Grain Free Soft-Baked Naturals Dog Treat 8 oz bag #2450"
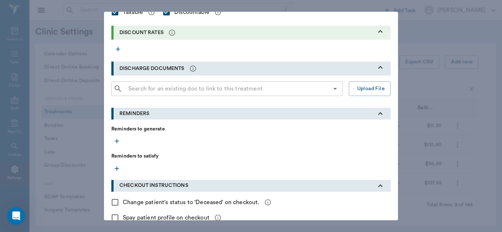
scroll to position [263, 0]
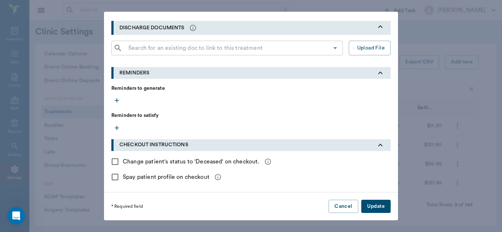
click at [379, 204] on button "Update" at bounding box center [375, 207] width 29 height 14
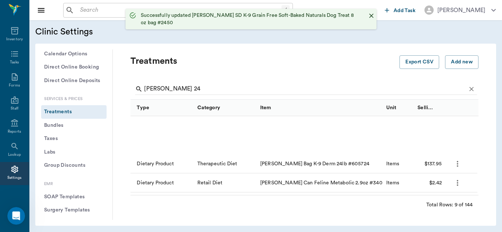
scroll to position [93, 0]
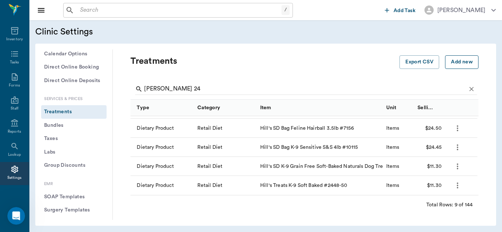
click at [452, 64] on button "Add new" at bounding box center [461, 62] width 33 height 14
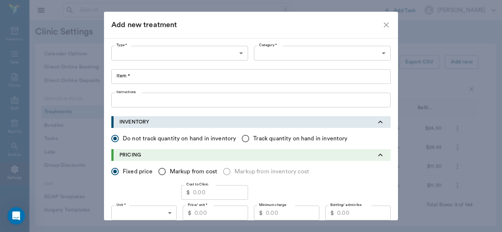
click at [241, 52] on body "/ ​ Add Task [PERSON_NAME] Nectar Messages Appts Labs Imaging Inventory Tasks F…" at bounding box center [251, 116] width 502 height 232
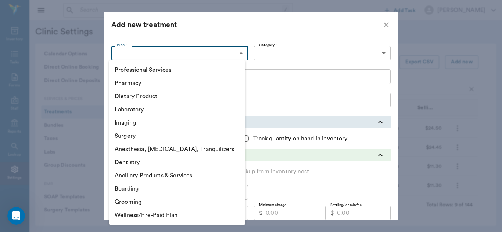
click at [171, 97] on li "Dietary Product" at bounding box center [177, 96] width 137 height 13
type input "5200"
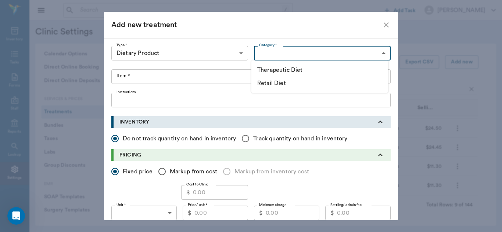
click at [379, 52] on body "/ ​ Add Task [PERSON_NAME] Nectar Messages Appts Labs Imaging Inventory Tasks F…" at bounding box center [251, 116] width 502 height 232
click at [282, 82] on li "Retail Diet" at bounding box center [319, 83] width 137 height 13
type input "5202"
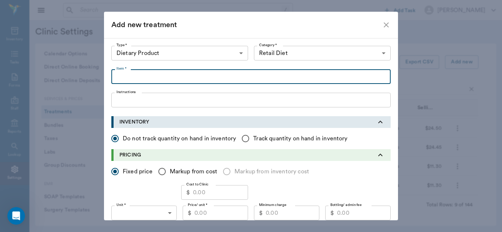
click at [126, 77] on input "Item *" at bounding box center [250, 76] width 279 height 15
paste input "[PERSON_NAME] Natural Baked Light Biscuits with Real Chicken, Treats for Small …"
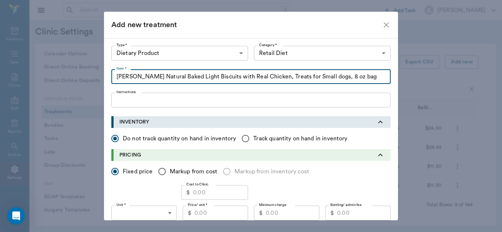
click at [129, 76] on input "[PERSON_NAME] Natural Baked Light Biscuits with Real Chicken, Treats for Small …" at bounding box center [250, 76] width 279 height 15
click at [264, 77] on input "Hill's SD Natural Baked Light Biscuits with Real Chicken, Treats for Small dogs…" at bounding box center [250, 76] width 279 height 15
click at [304, 76] on input "Hill's SD Natural Baked Light Biscuits, Treats for Small dogs, 8 oz bag" at bounding box center [250, 76] width 279 height 15
type input "Hill's SD Natural Baked Light Biscuits, Treats for Small dogs, 8 oz bag #10566"
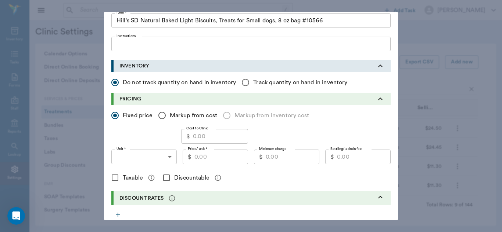
scroll to position [58, 0]
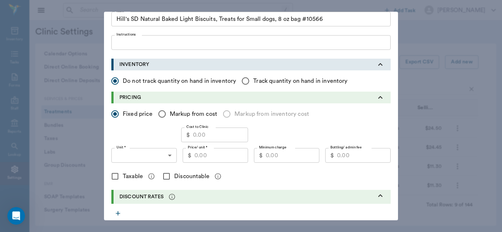
click at [218, 156] on input "Price/ unit *" at bounding box center [221, 155] width 54 height 15
type input "11.29"
click at [275, 155] on input "Minimum charge" at bounding box center [292, 155] width 54 height 15
type input "8.50"
click at [164, 176] on input "Discountable" at bounding box center [166, 176] width 15 height 15
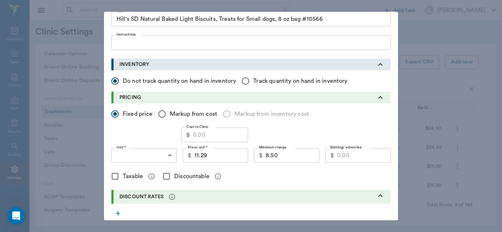
checkbox input "true"
click at [112, 175] on input "Taxable" at bounding box center [114, 176] width 15 height 15
checkbox input "true"
click at [168, 155] on body "/ ​ Add Task [PERSON_NAME] Nectar Messages Appts Labs Imaging Inventory Tasks F…" at bounding box center [251, 116] width 502 height 232
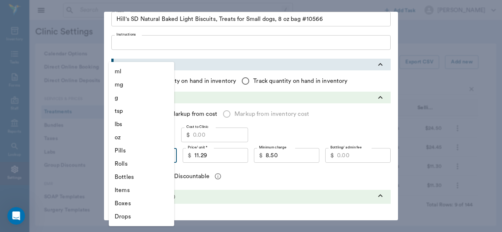
click at [131, 191] on li "Items" at bounding box center [141, 190] width 65 height 13
type input "ITEMS"
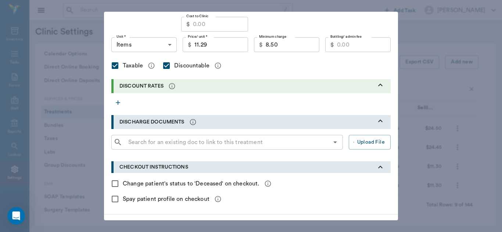
scroll to position [191, 0]
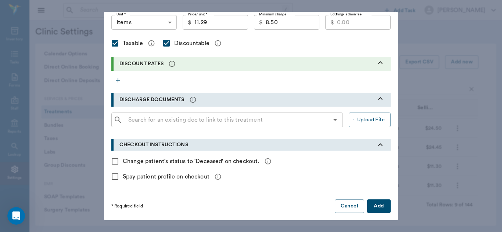
click at [377, 207] on button "Add" at bounding box center [379, 207] width 24 height 14
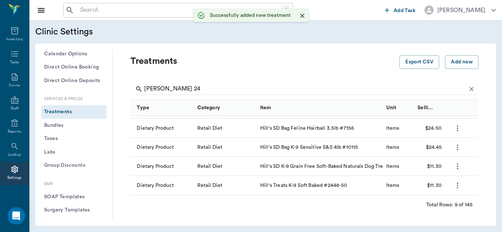
checkbox input "false"
